Goal: Information Seeking & Learning: Check status

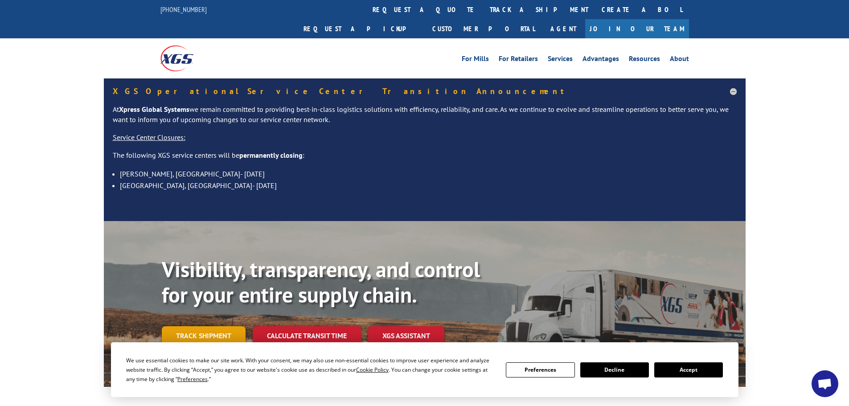
click at [226, 326] on link "Track shipment" at bounding box center [204, 335] width 84 height 19
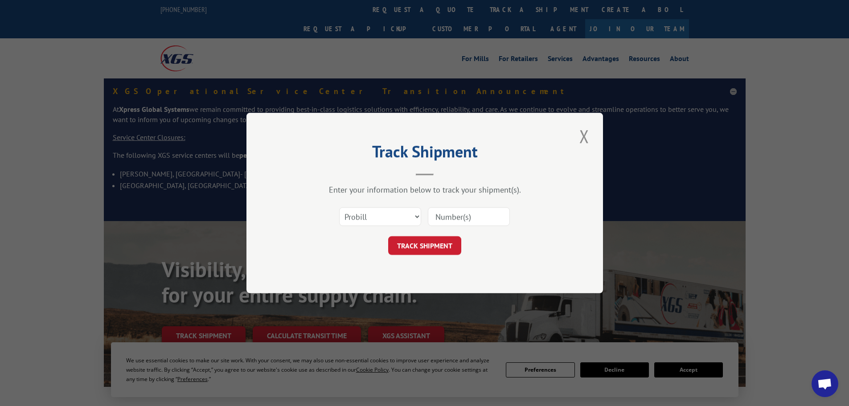
click at [444, 214] on input at bounding box center [469, 216] width 82 height 19
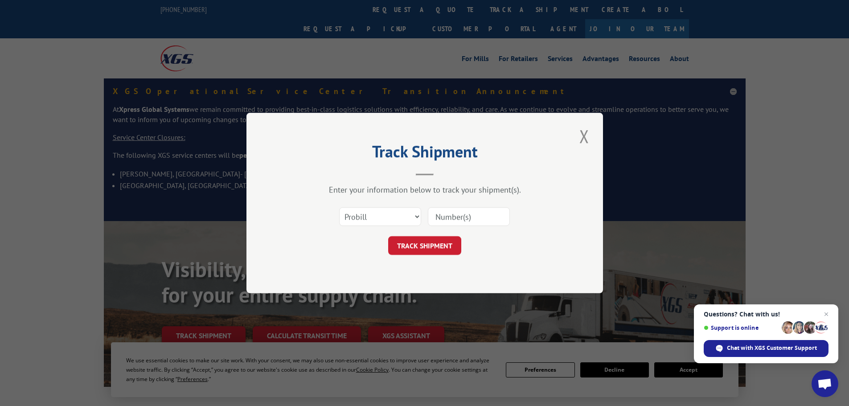
paste input "17102868"
type input "17102868"
click at [435, 243] on button "TRACK SHIPMENT" at bounding box center [424, 245] width 73 height 19
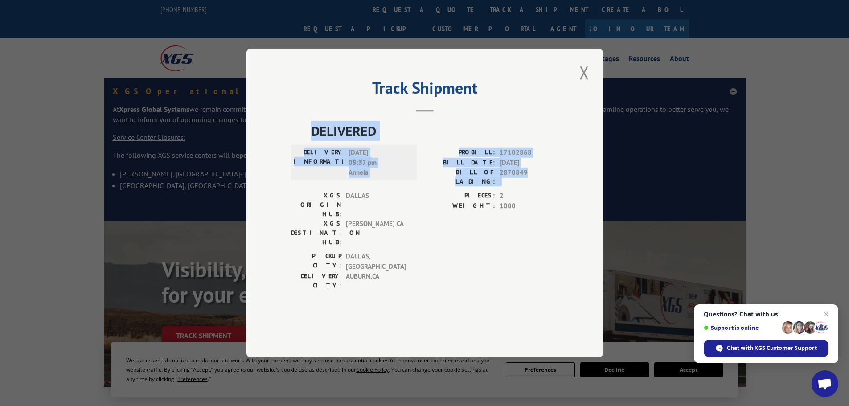
drag, startPoint x: 312, startPoint y: 156, endPoint x: 544, endPoint y: 194, distance: 234.8
click at [544, 194] on div "DELIVERED DELIVERY INFORMATION: [DATE] 05:37 pm [PERSON_NAME]: 17102868 BILL DA…" at bounding box center [424, 208] width 267 height 174
copy div "DELIVERED DELIVERY INFORMATION: [DATE] 05:37 pm [PERSON_NAME]: 17102868 BILL DA…"
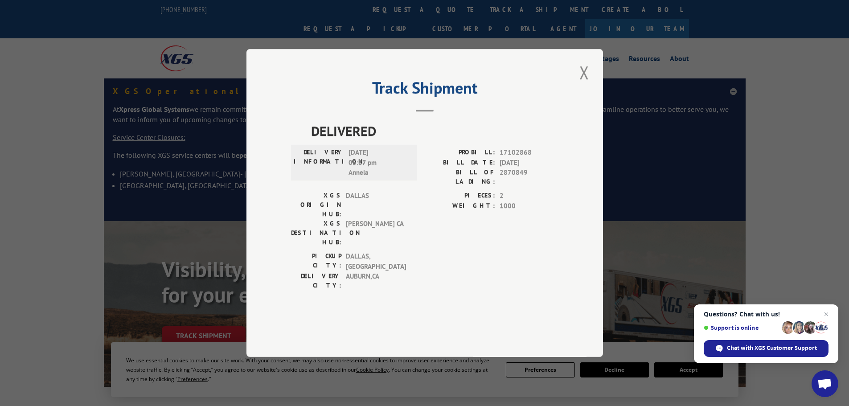
click at [456, 266] on div "PICKUP CITY: [GEOGRAPHIC_DATA] , [GEOGRAPHIC_DATA] DELIVERY CITY: [GEOGRAPHIC_D…" at bounding box center [424, 272] width 267 height 43
click at [829, 317] on span "Open chat" at bounding box center [826, 314] width 11 height 11
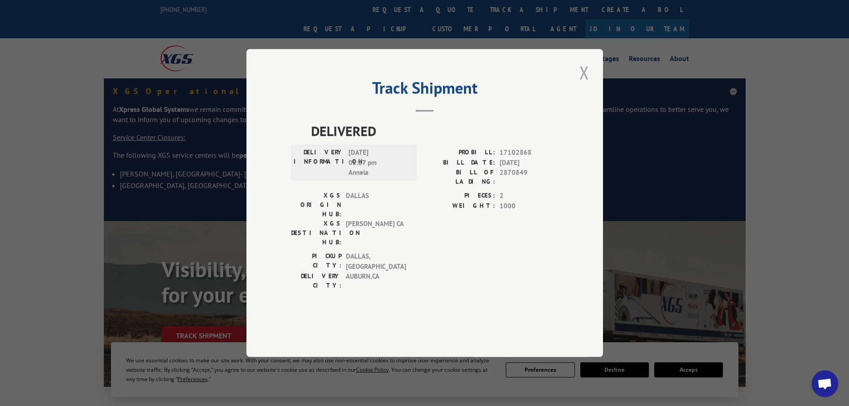
click at [582, 85] on button "Close modal" at bounding box center [584, 72] width 15 height 25
